Goal: Task Accomplishment & Management: Use online tool/utility

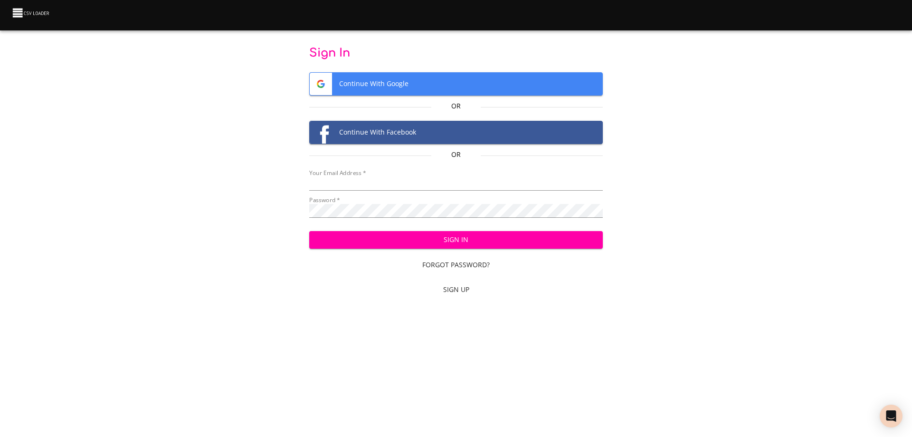
type input "[EMAIL_ADDRESS][DOMAIN_NAME]"
click at [432, 237] on span "Sign In" at bounding box center [456, 240] width 279 height 12
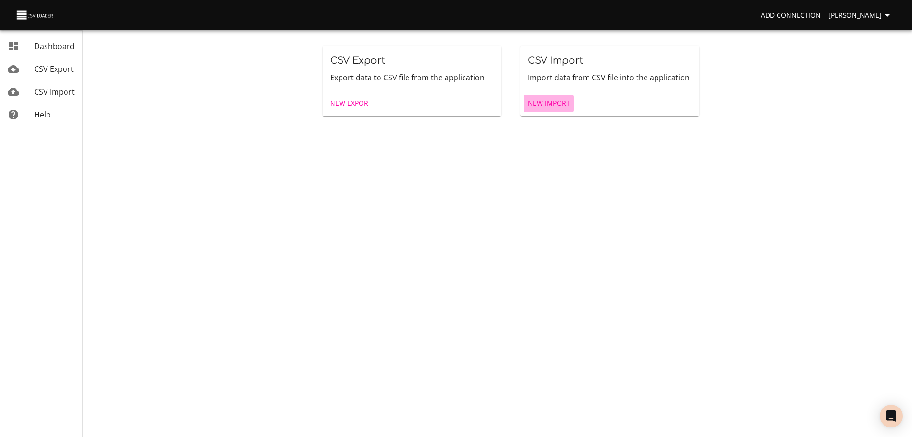
click at [564, 99] on span "New Import" at bounding box center [549, 103] width 42 height 12
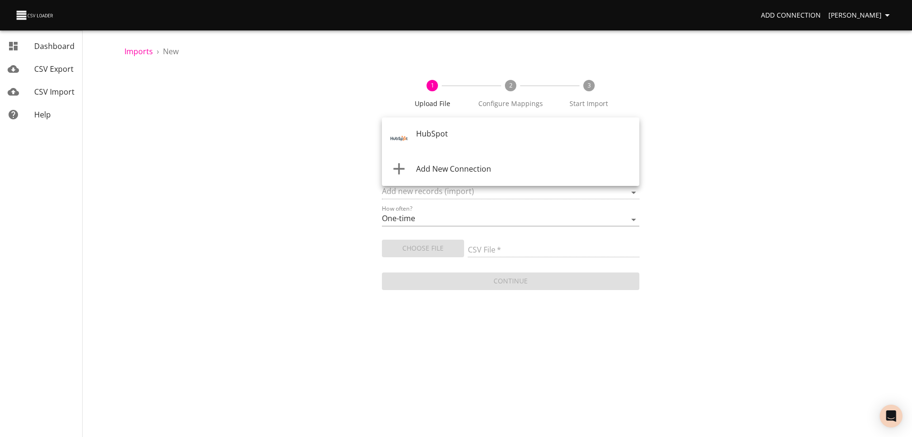
click at [467, 133] on body "Add Connection Wayne Dashboard CSV Export CSV Import Help Imports › New 1 Uploa…" at bounding box center [456, 218] width 912 height 437
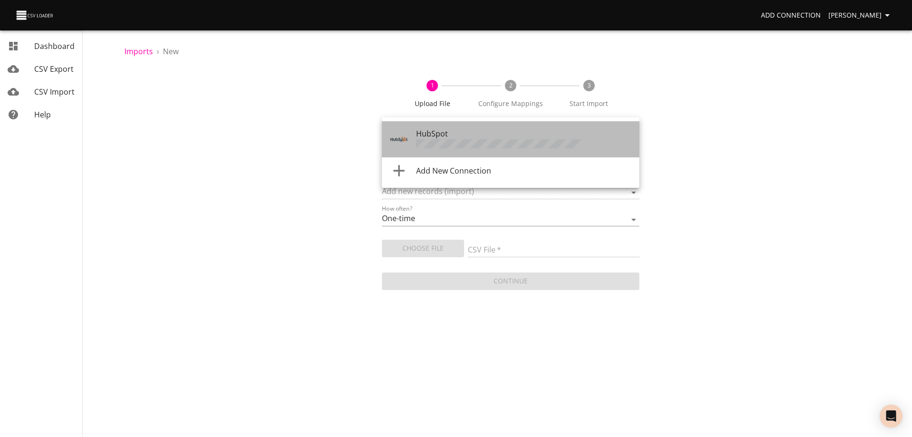
click at [460, 138] on div "HubSpot" at bounding box center [524, 139] width 216 height 23
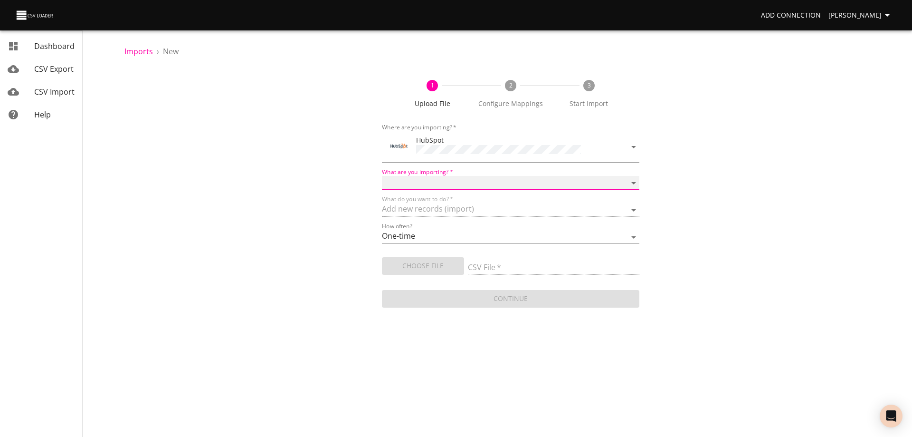
click at [437, 176] on select "Calls Companies Contacts Deals Emails Line items Meetings Notes Products Tasks …" at bounding box center [510, 183] width 257 height 14
select select "deals"
click at [382, 176] on select "Calls Companies Contacts Deals Emails Line items Meetings Notes Products Tasks …" at bounding box center [510, 183] width 257 height 14
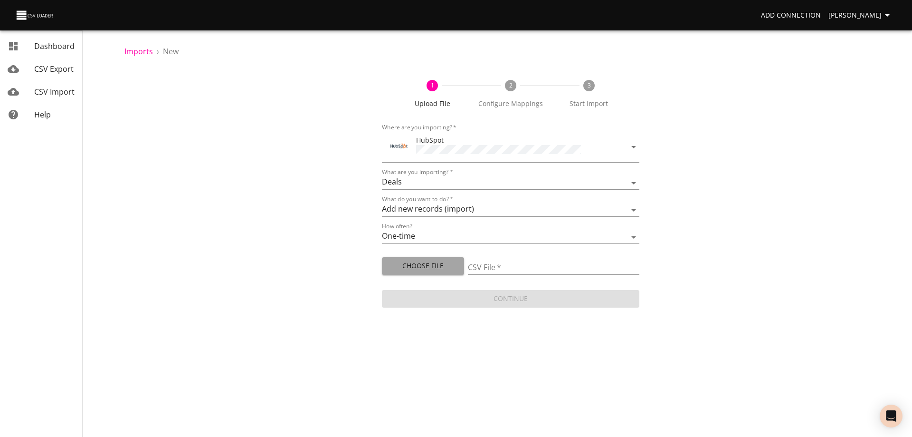
click at [424, 262] on span "Choose File" at bounding box center [423, 266] width 67 height 12
type input "Doctor Daily Sales 09302025.csv"
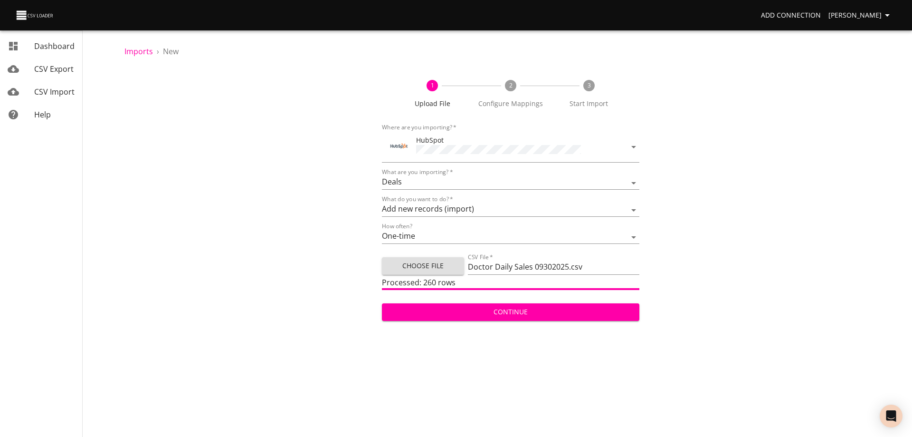
click at [512, 306] on span "Continue" at bounding box center [511, 312] width 242 height 12
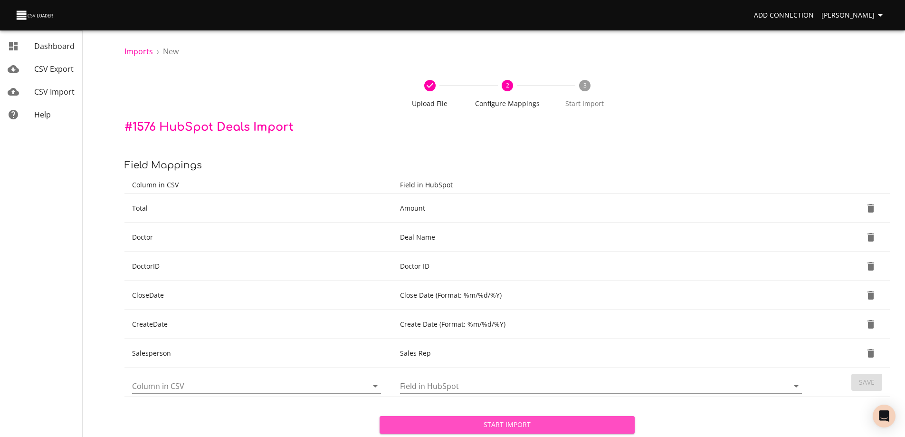
click at [495, 428] on span "Start Import" at bounding box center [507, 425] width 240 height 12
